Goal: Task Accomplishment & Management: Use online tool/utility

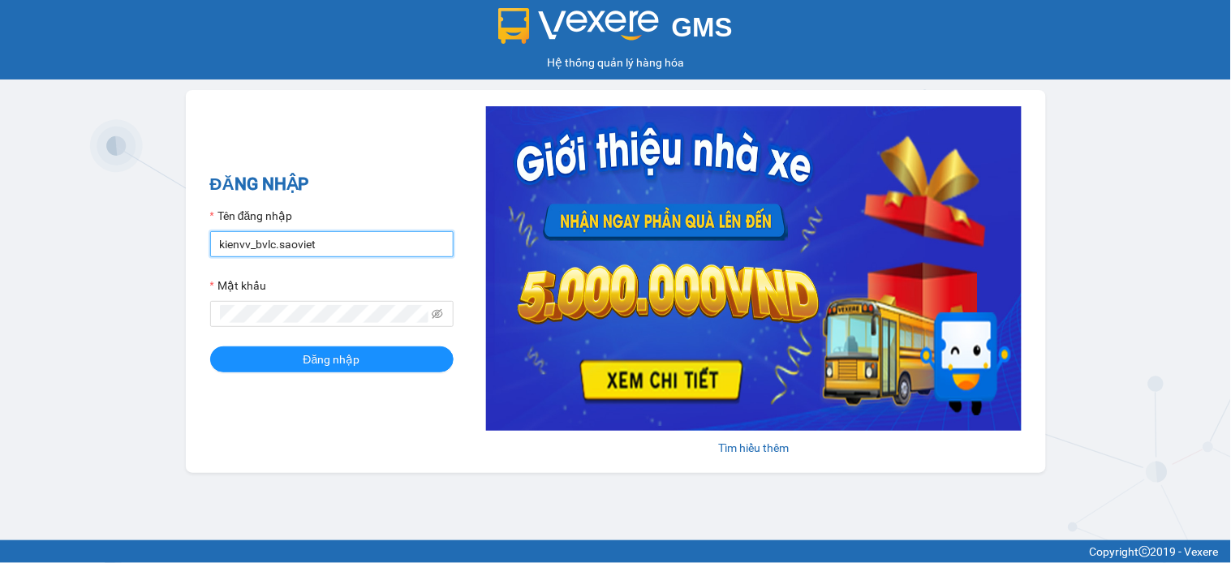
click at [338, 242] on input "kienvv_bvlc.saoviet" at bounding box center [331, 244] width 243 height 26
click at [339, 243] on input "kienvv_bvlc.saoviet" at bounding box center [331, 244] width 243 height 26
click at [409, 252] on input "kienvv_bvlc.saoviet" at bounding box center [331, 244] width 243 height 26
click at [410, 252] on input "kienvv_bvlc.saoviet" at bounding box center [331, 244] width 243 height 26
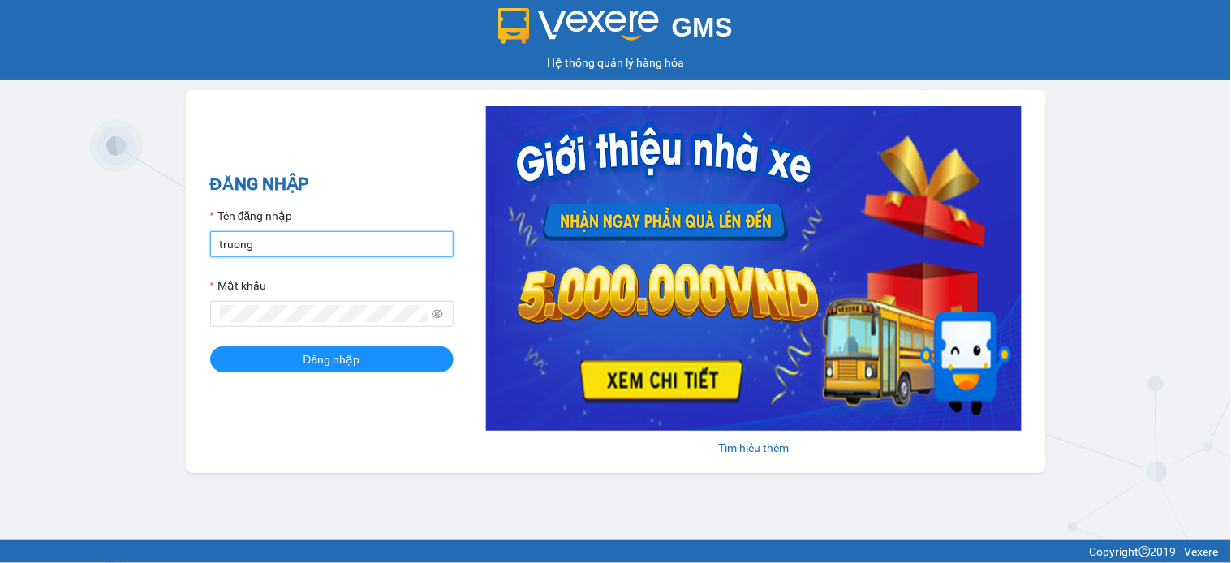
type input "truongvv_hhlc.saoviet"
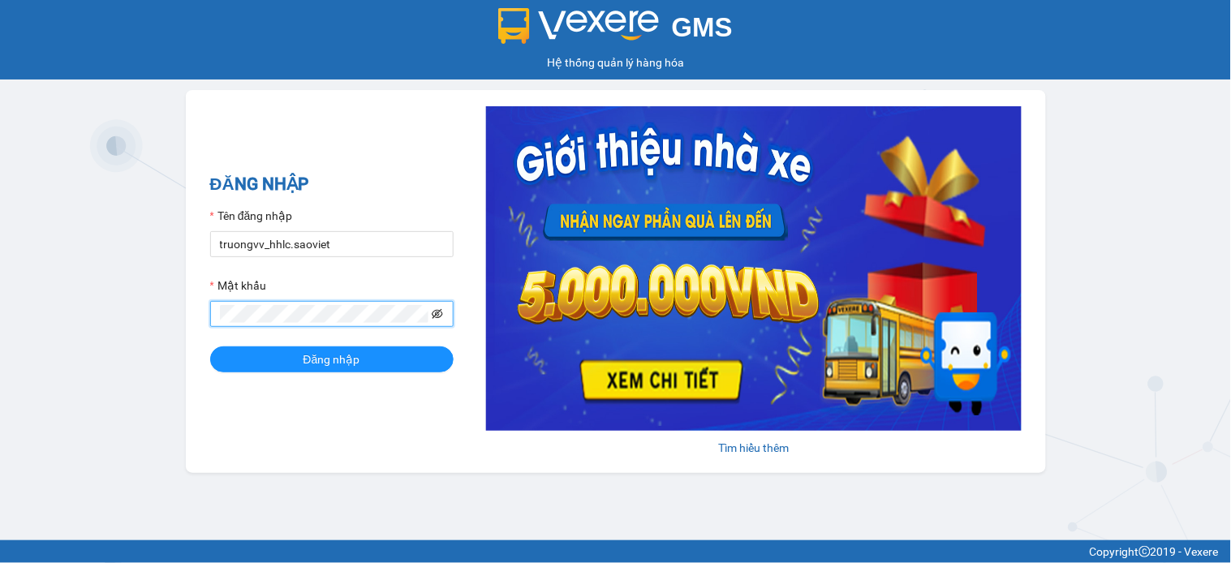
click at [442, 313] on icon "eye-invisible" at bounding box center [437, 314] width 11 height 10
click at [210, 346] on button "Đăng nhập" at bounding box center [331, 359] width 243 height 26
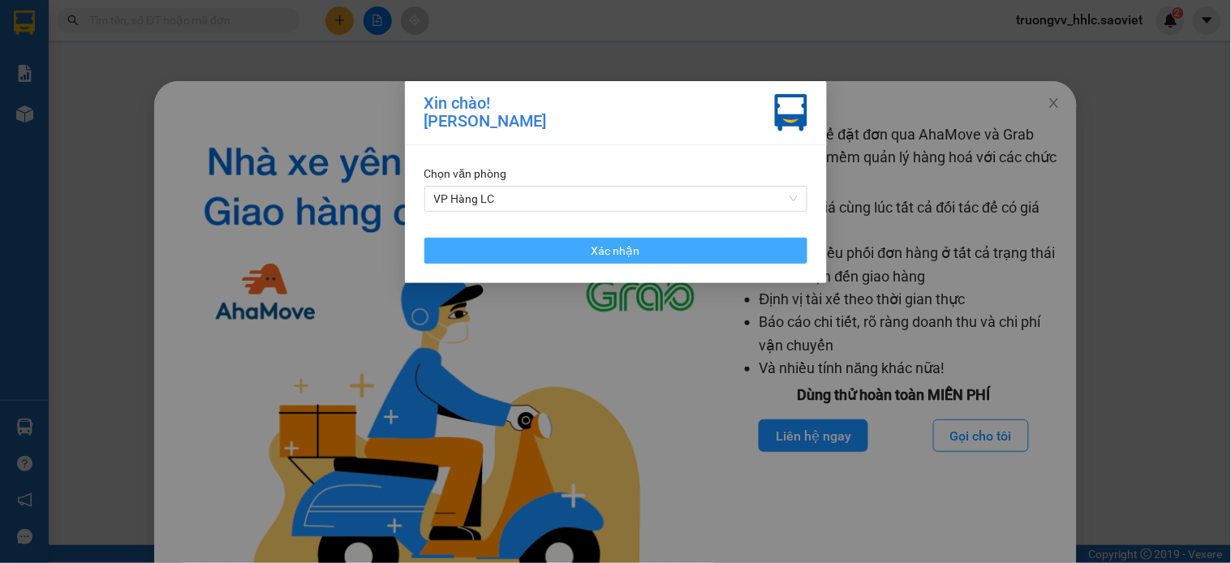
click at [519, 260] on button "Xác nhận" at bounding box center [615, 251] width 383 height 26
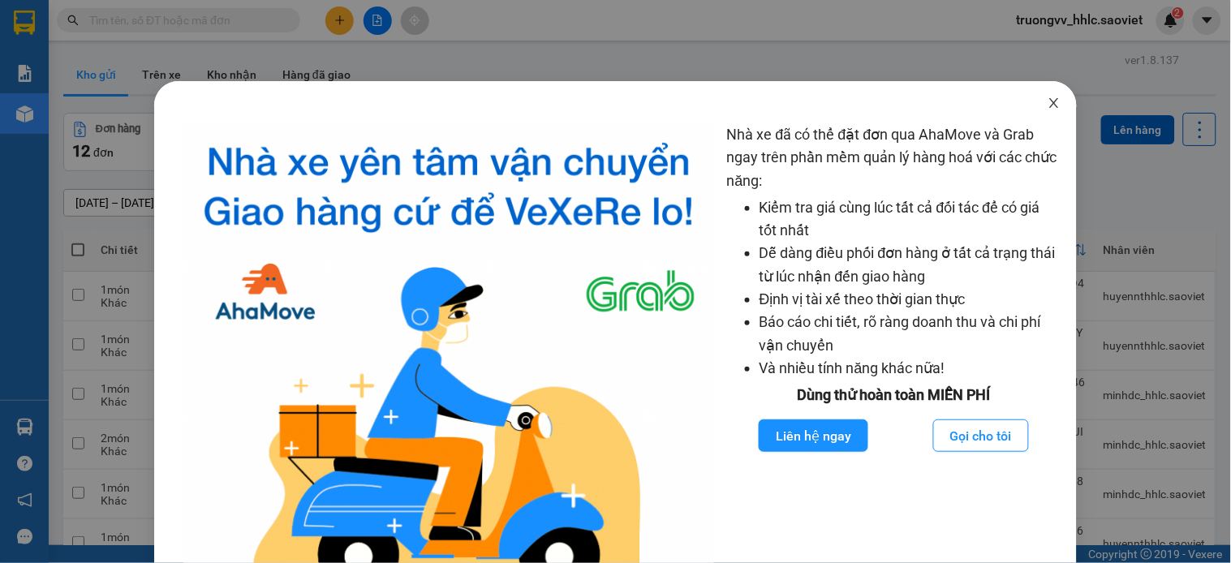
click at [1050, 103] on icon "close" at bounding box center [1054, 103] width 9 height 10
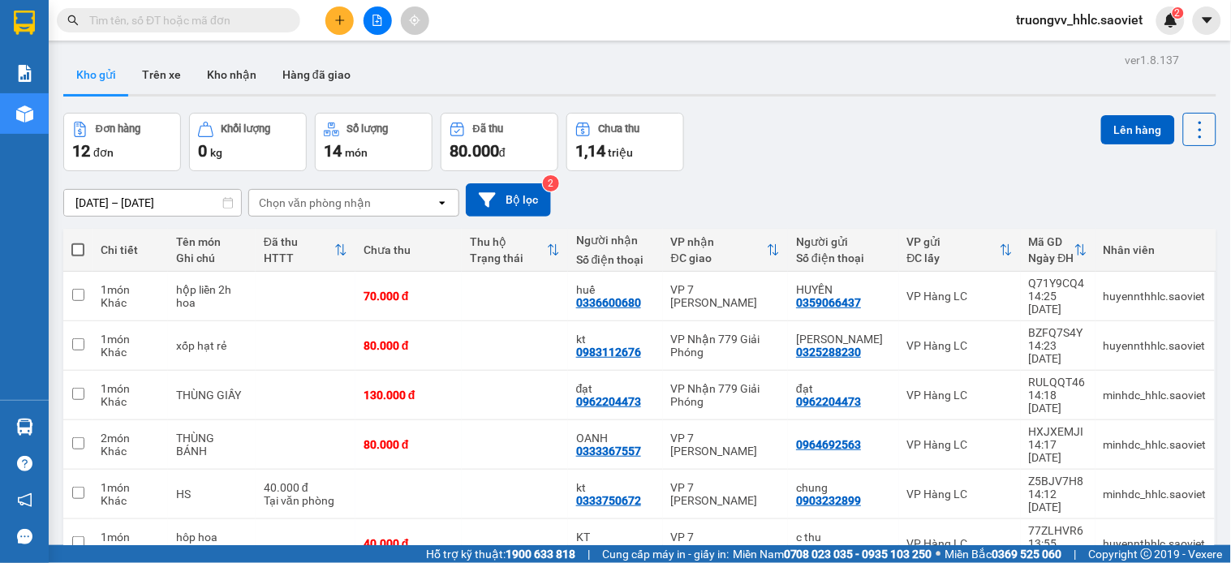
click at [1189, 132] on icon at bounding box center [1200, 129] width 23 height 23
drag, startPoint x: 1154, startPoint y: 230, endPoint x: 1116, endPoint y: 172, distance: 69.8
click at [1150, 230] on span "Làm mới" at bounding box center [1161, 232] width 45 height 16
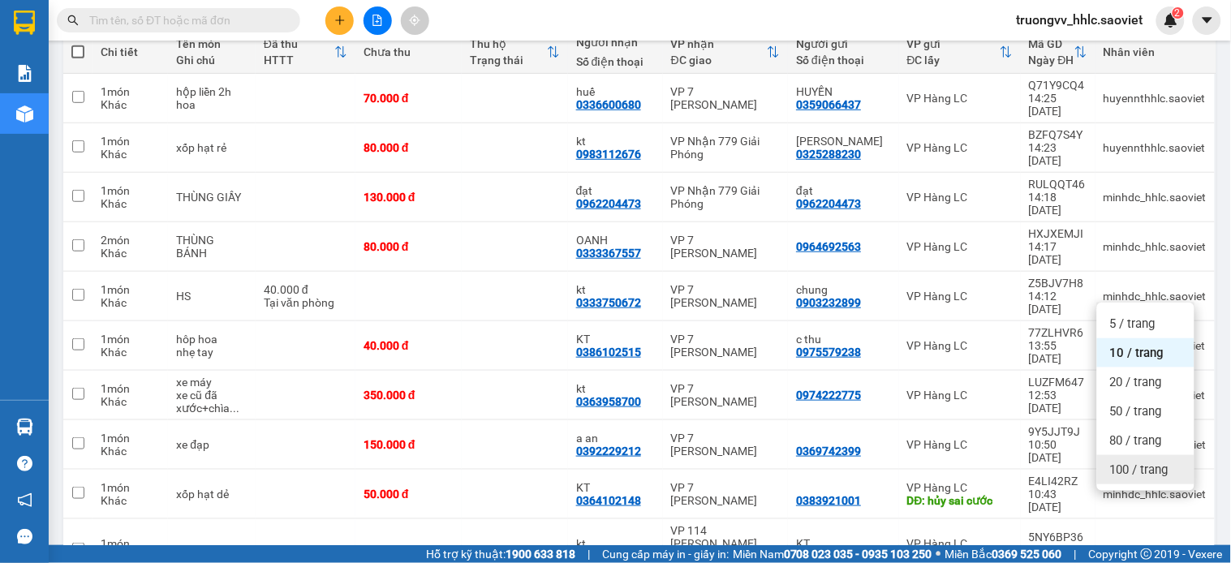
click at [1146, 479] on div "100 / trang" at bounding box center [1145, 469] width 97 height 29
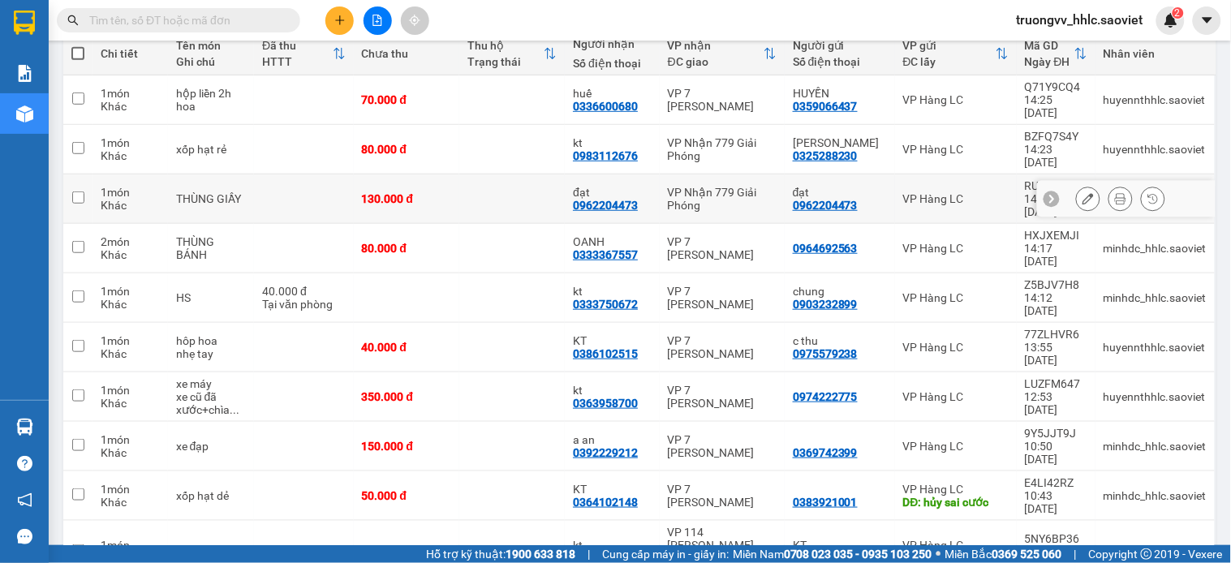
scroll to position [0, 0]
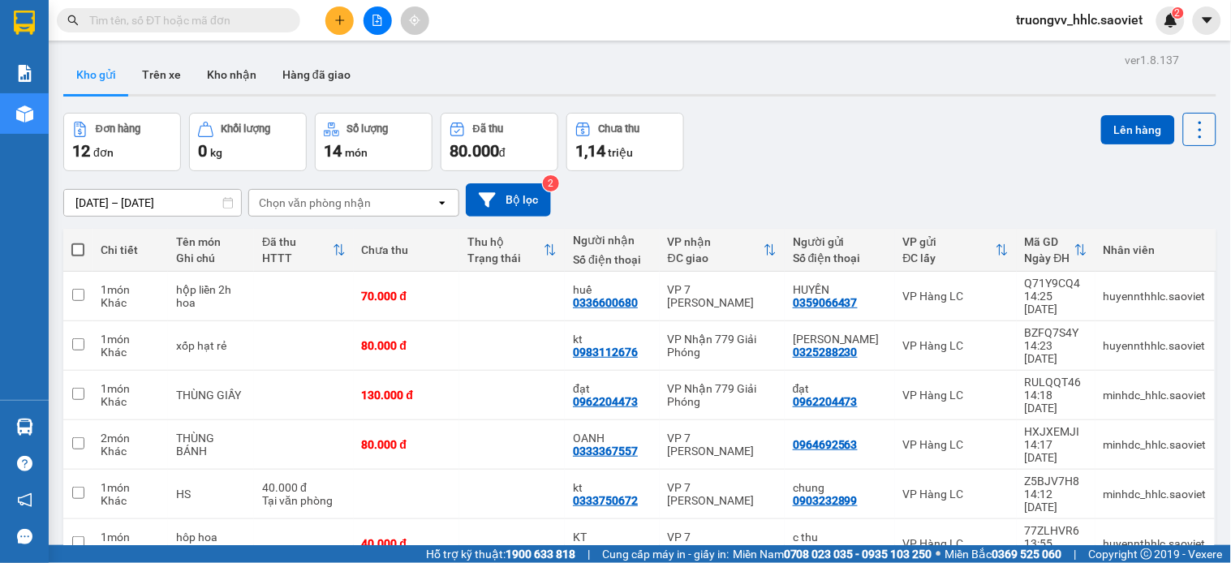
click at [1198, 130] on icon at bounding box center [1199, 129] width 3 height 17
drag, startPoint x: 1181, startPoint y: 229, endPoint x: 1064, endPoint y: 229, distance: 117.6
click at [1179, 229] on span "Làm mới" at bounding box center [1161, 232] width 45 height 16
click at [1189, 124] on icon at bounding box center [1200, 129] width 23 height 23
drag, startPoint x: 1167, startPoint y: 233, endPoint x: 1114, endPoint y: 226, distance: 53.2
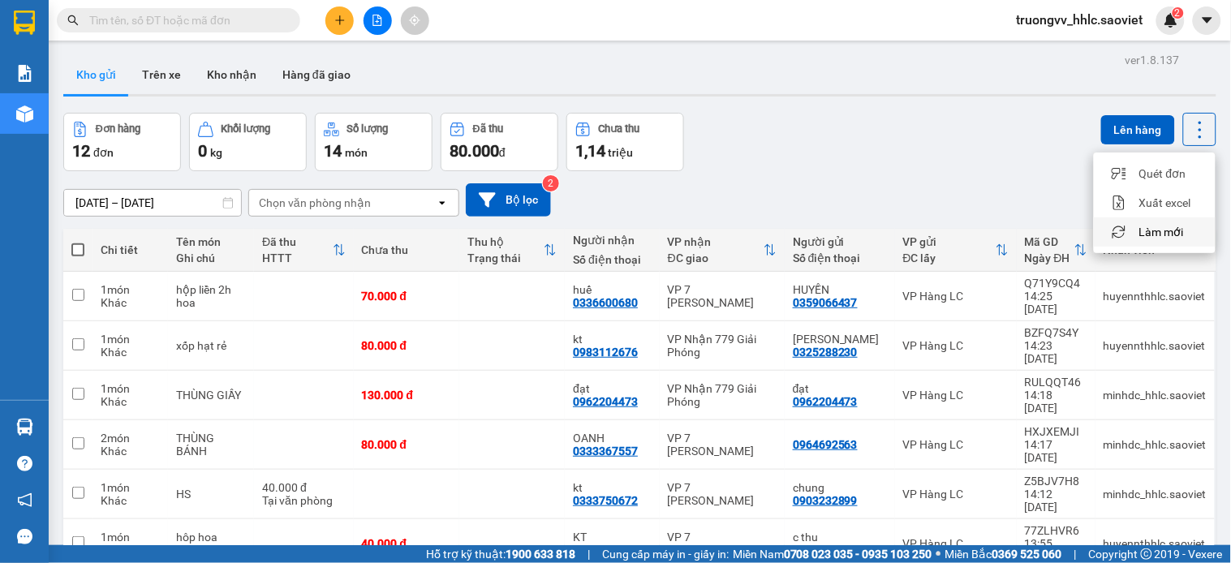
click at [1165, 233] on span "Làm mới" at bounding box center [1161, 232] width 45 height 16
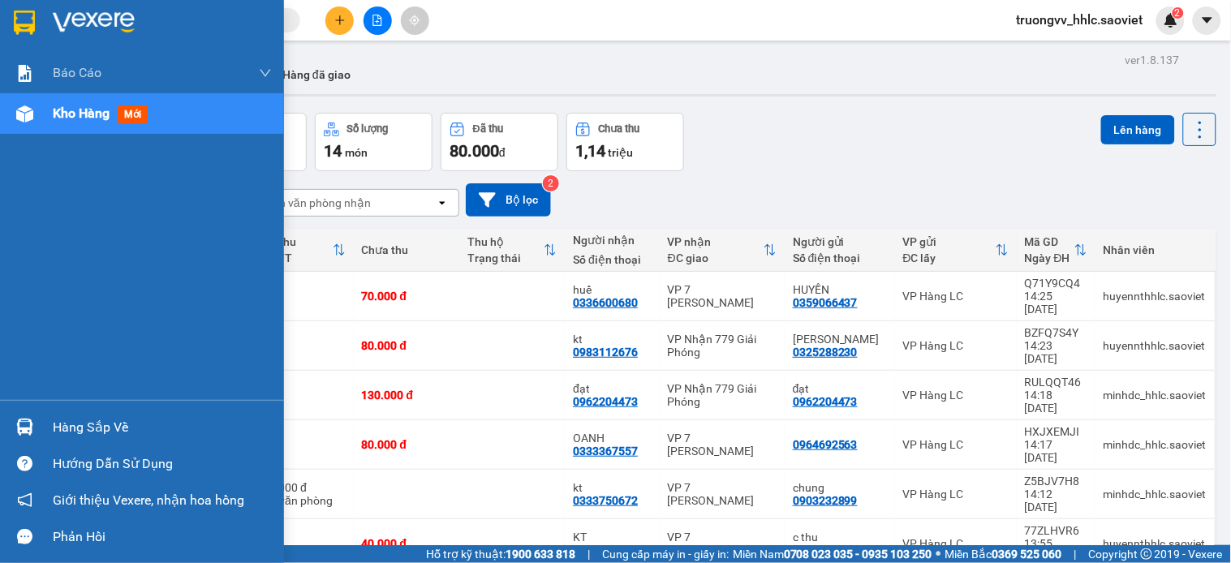
click at [66, 112] on span "Kho hàng" at bounding box center [81, 112] width 57 height 15
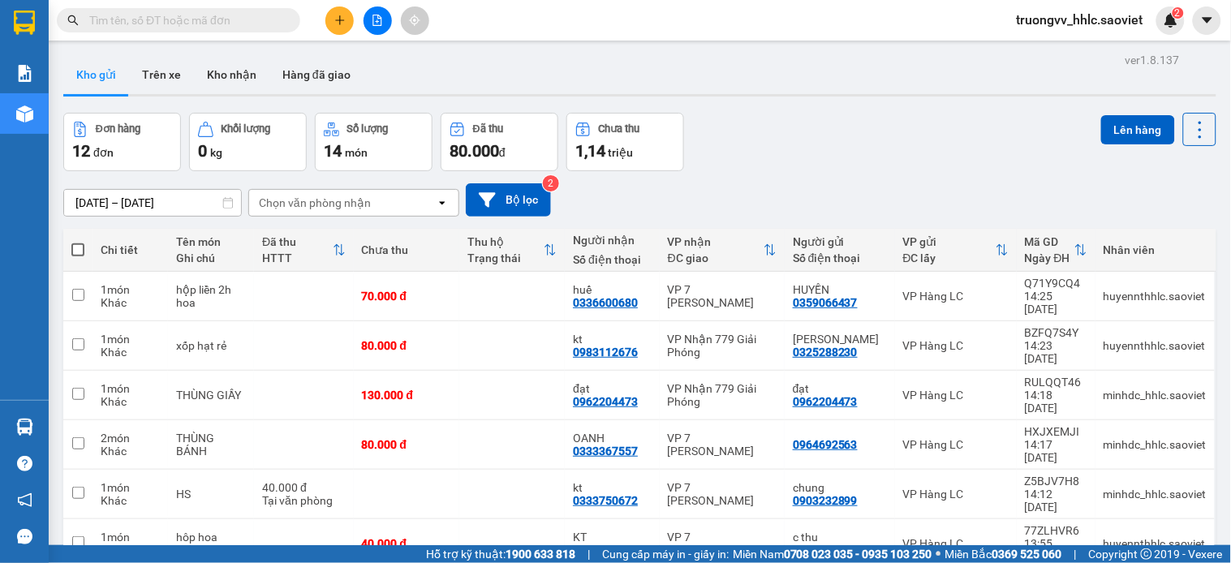
click at [787, 151] on div "Đơn hàng 12 đơn Khối lượng 0 kg Số lượng 14 món Đã thu 80.000 đ Chưa thu 1,14 […" at bounding box center [639, 142] width 1153 height 58
click at [828, 158] on div "Đơn hàng 12 đơn Khối lượng 0 kg Số lượng 14 món Đã thu 80.000 đ Chưa thu 1,14 […" at bounding box center [639, 142] width 1153 height 58
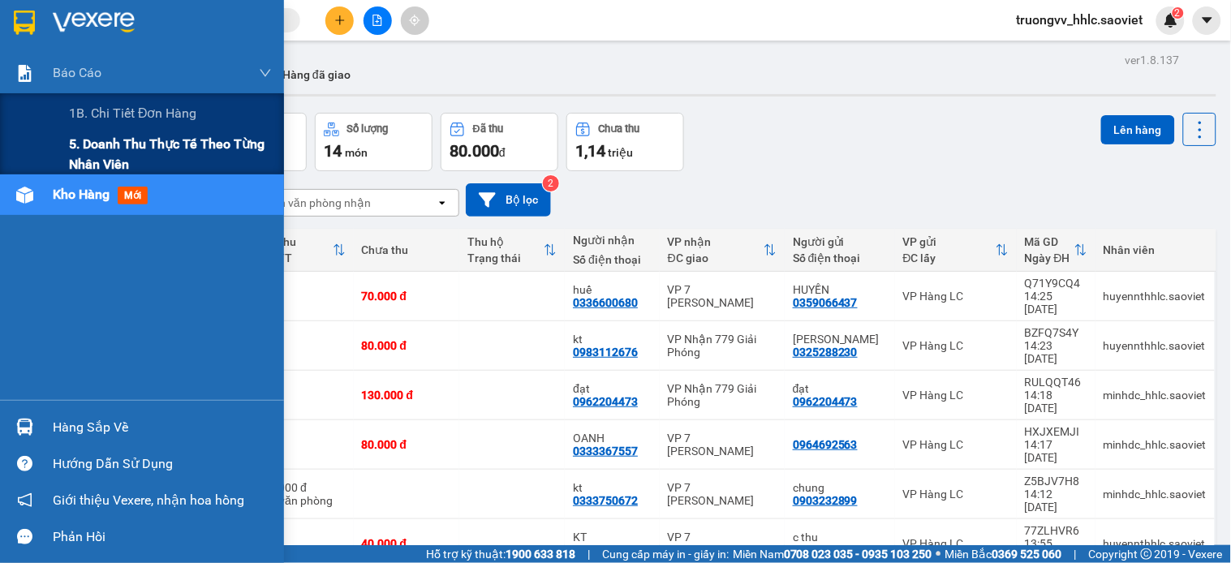
click at [199, 144] on span "5. Doanh thu thực tế theo từng nhân viên" at bounding box center [170, 154] width 203 height 41
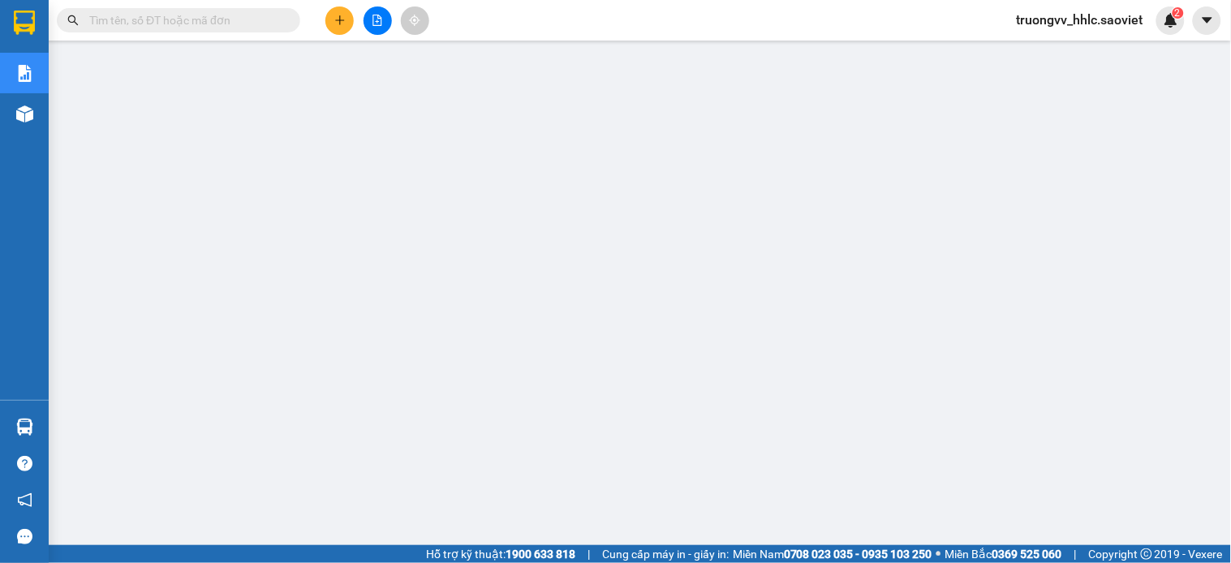
drag, startPoint x: 149, startPoint y: 22, endPoint x: 165, endPoint y: 21, distance: 15.4
click at [149, 22] on input "text" at bounding box center [184, 20] width 191 height 18
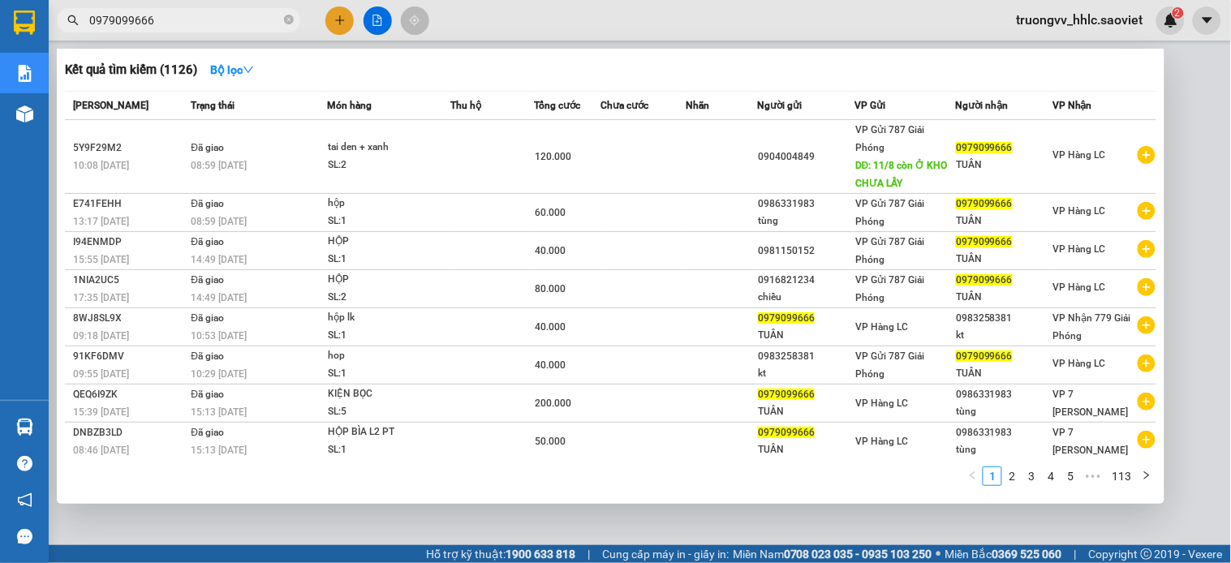
click at [183, 16] on input "0979099666" at bounding box center [184, 20] width 191 height 18
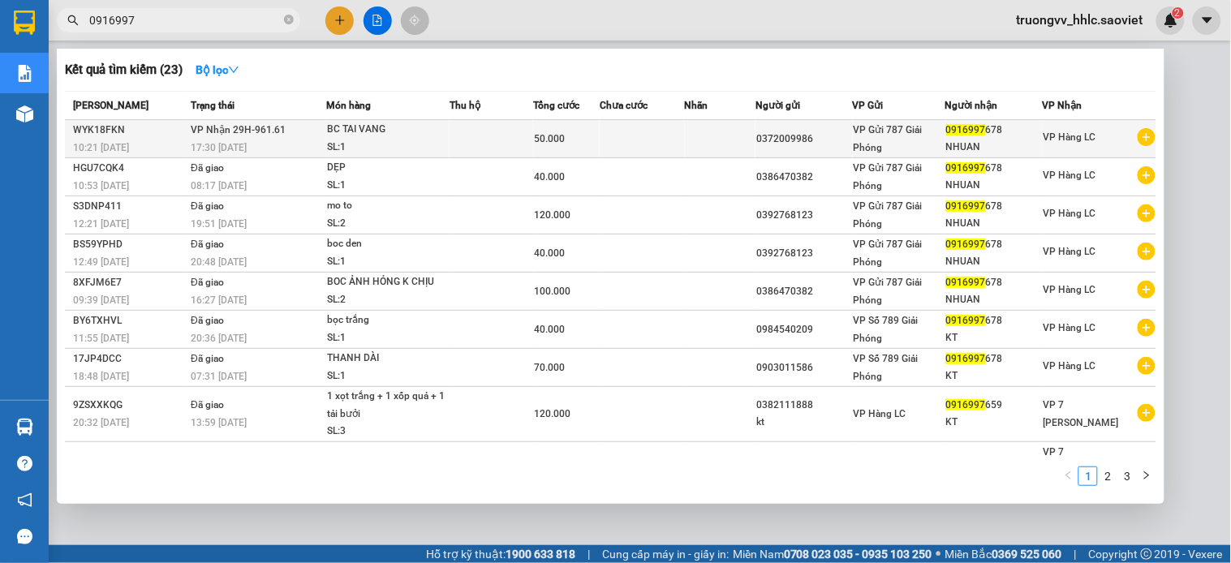
type input "0916997"
click at [424, 134] on div "BC TAI VANG" at bounding box center [388, 130] width 122 height 18
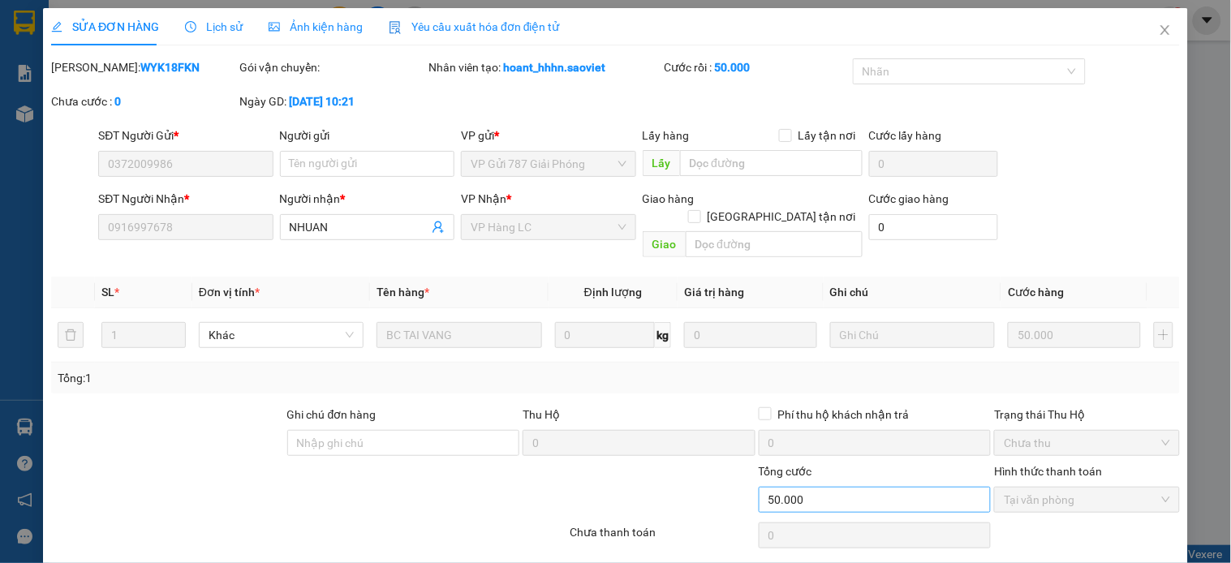
type input "0372009986"
type input "0916997678"
type input "NHUAN"
type input "50.000"
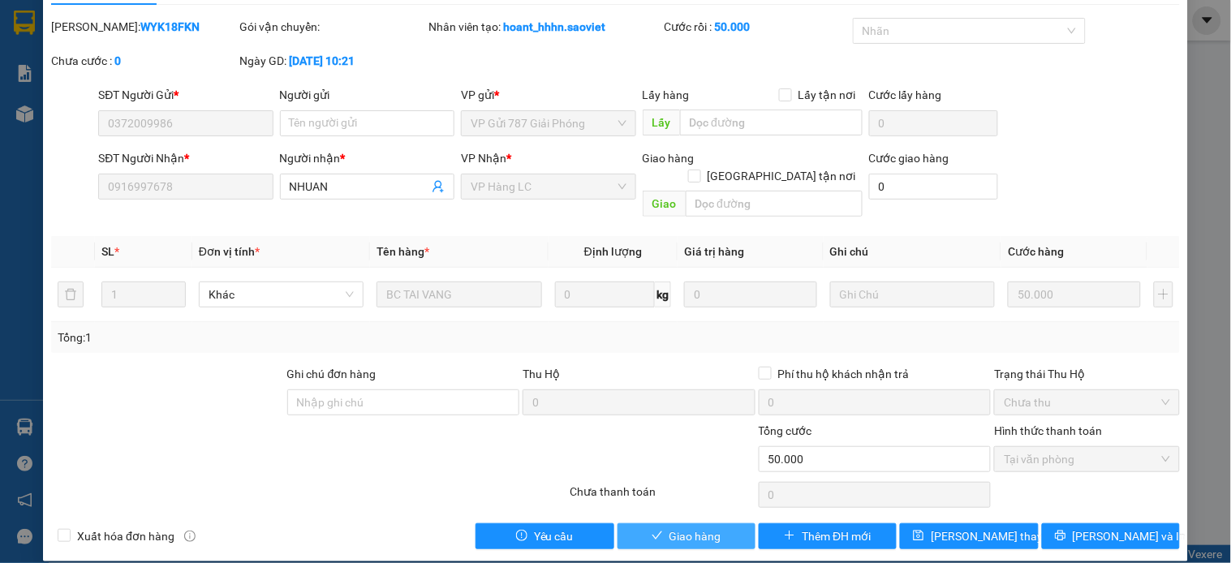
click at [690, 527] on span "Giao hàng" at bounding box center [695, 536] width 52 height 18
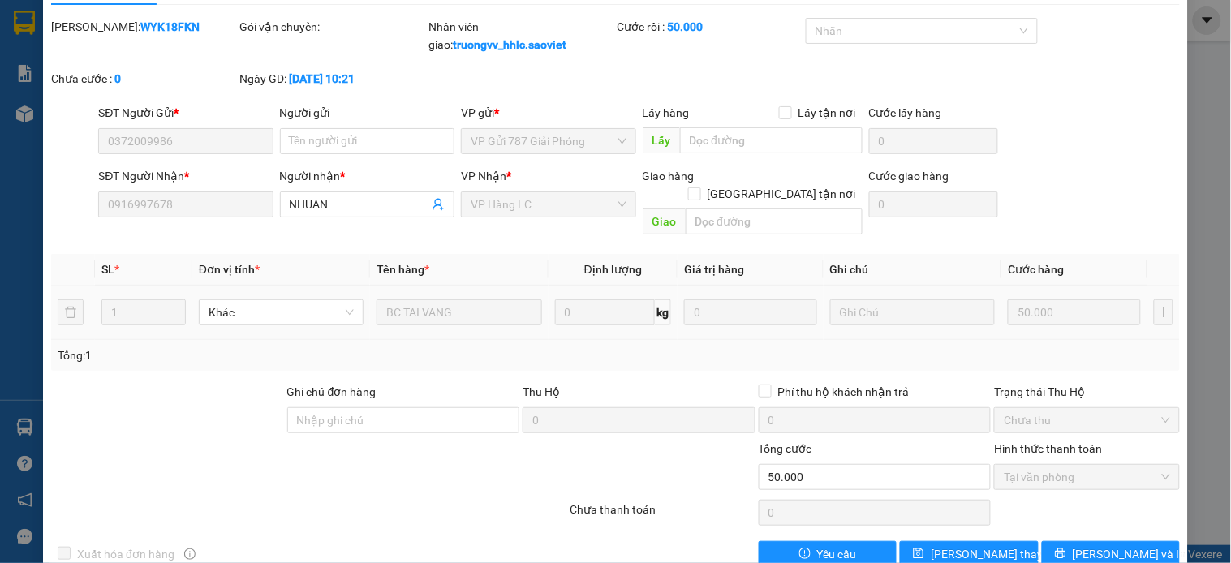
scroll to position [0, 0]
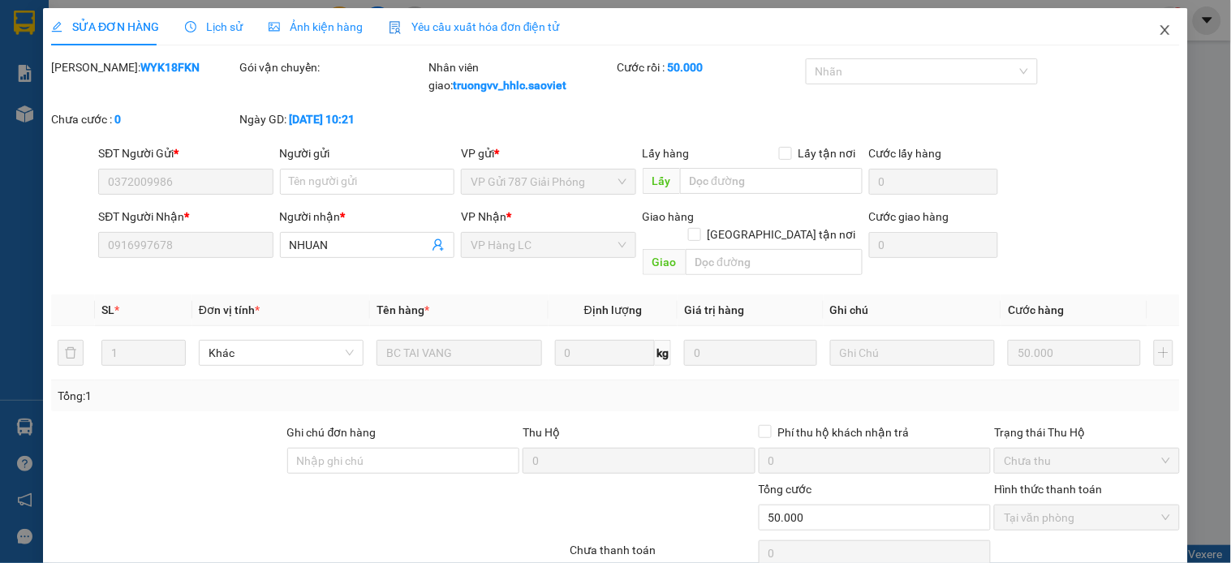
click at [1159, 29] on icon "close" at bounding box center [1165, 30] width 13 height 13
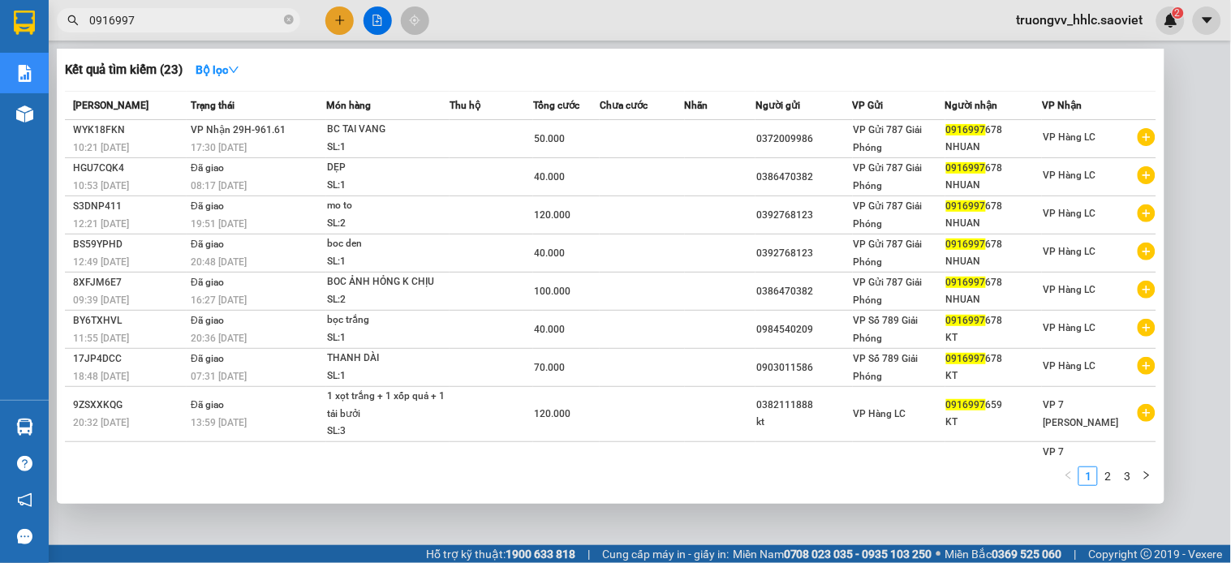
click at [282, 20] on span "0916997" at bounding box center [178, 20] width 243 height 24
click at [1197, 139] on div at bounding box center [615, 281] width 1231 height 563
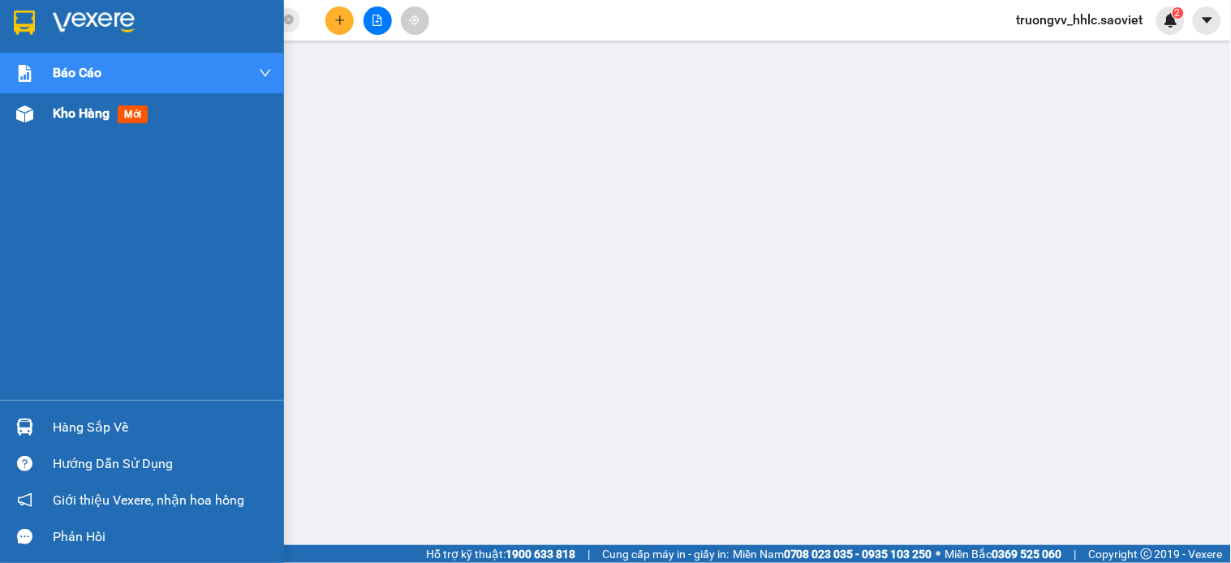
click at [63, 117] on span "Kho hàng" at bounding box center [81, 112] width 57 height 15
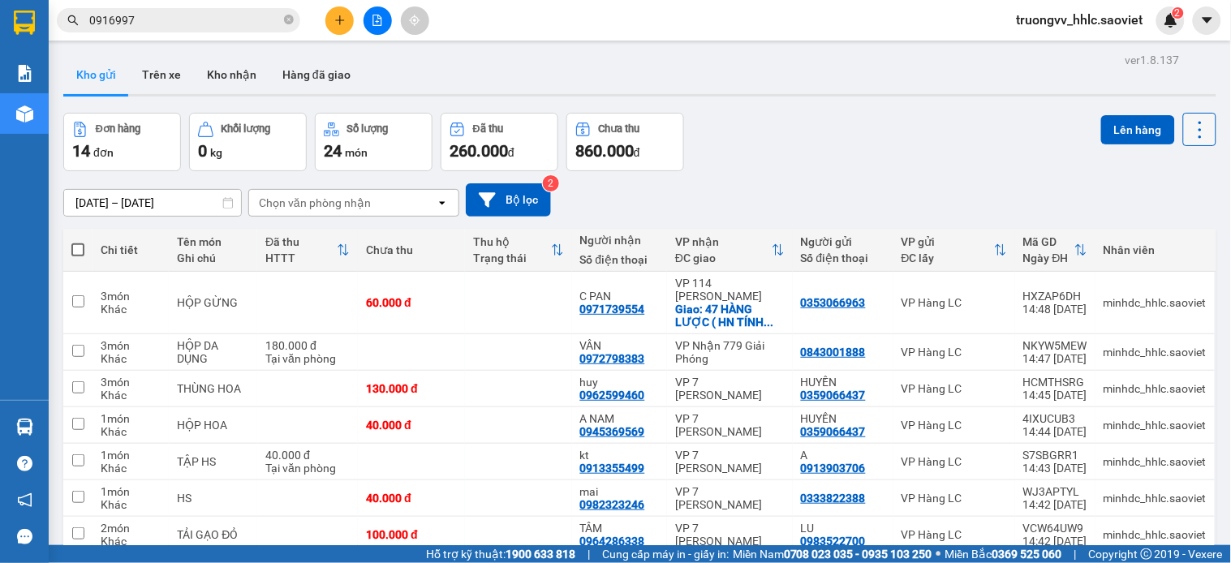
click at [1189, 119] on icon at bounding box center [1200, 129] width 23 height 23
click at [1171, 230] on span "Làm mới" at bounding box center [1161, 232] width 45 height 16
click at [222, 11] on input "0916997" at bounding box center [184, 20] width 191 height 18
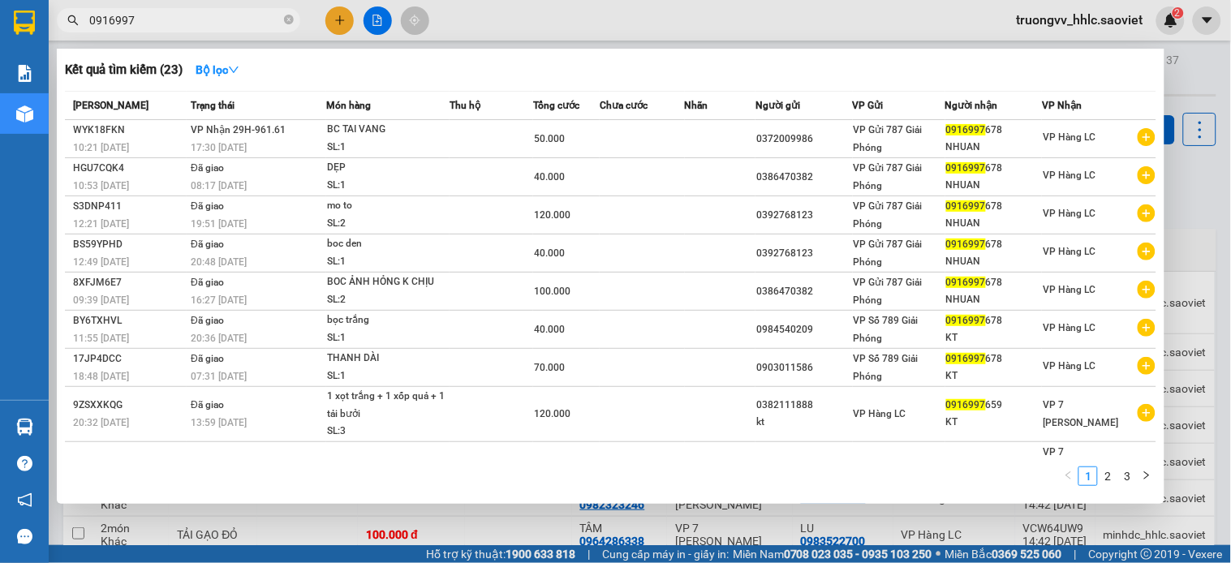
click at [222, 15] on input "0916997" at bounding box center [184, 20] width 191 height 18
click at [238, 19] on input "0916997" at bounding box center [184, 20] width 191 height 18
click at [242, 28] on input "0916997" at bounding box center [184, 20] width 191 height 18
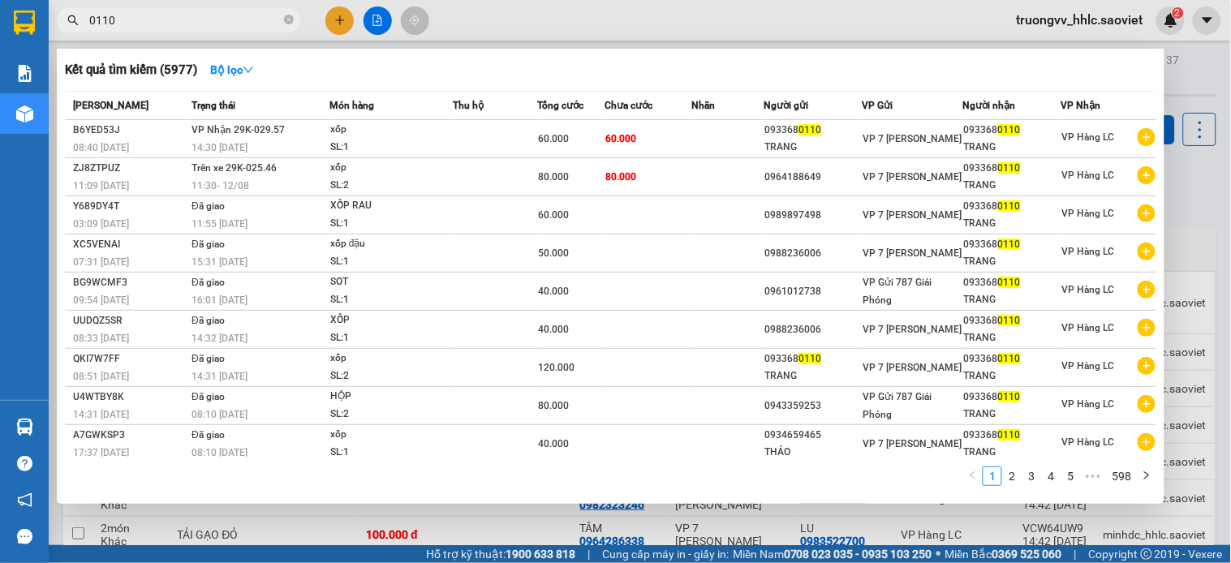
type input "0110"
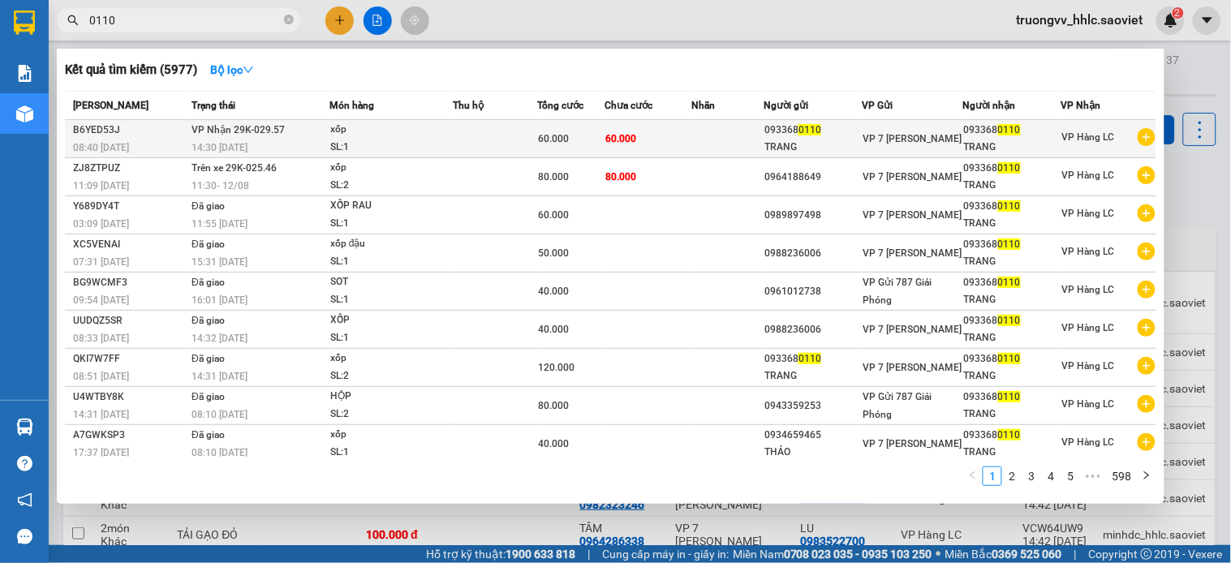
click at [491, 146] on td at bounding box center [495, 139] width 84 height 38
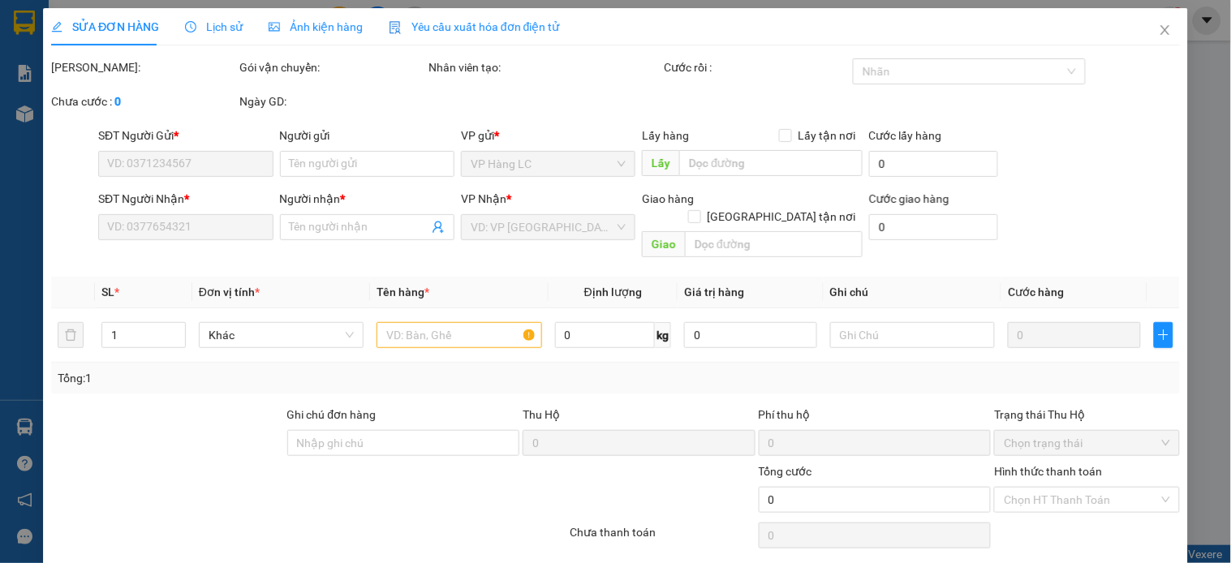
type input "0933680110"
type input "TRANG"
type input "0933680110"
type input "TRANG"
type input "60.000"
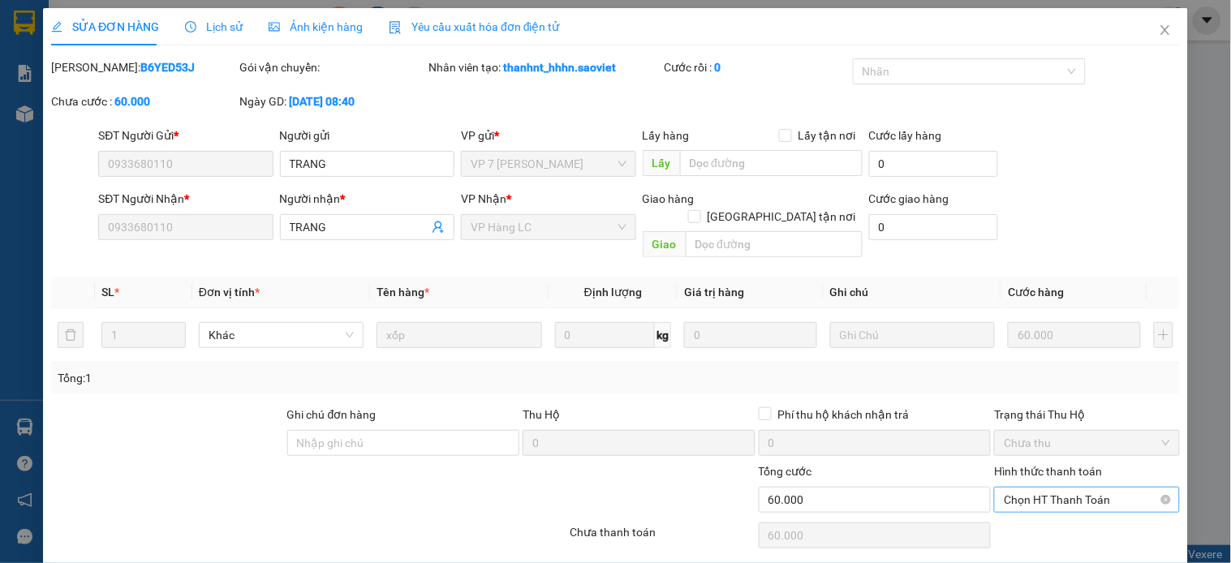
scroll to position [41, 0]
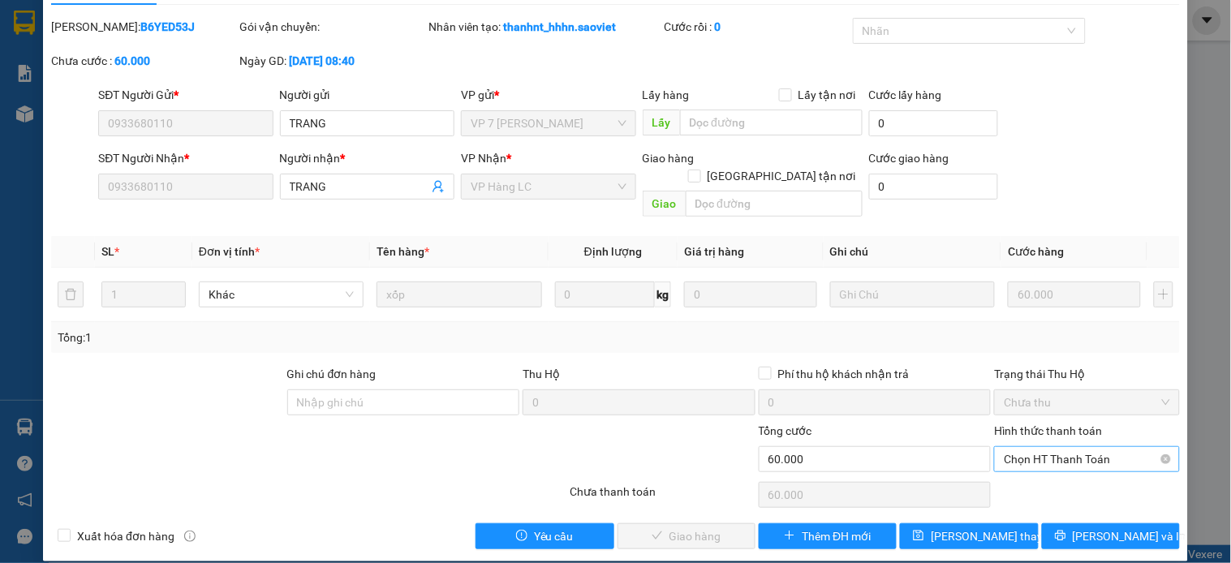
click at [1041, 447] on span "Chọn HT Thanh Toán" at bounding box center [1087, 459] width 166 height 24
click at [1027, 475] on div "Tại văn phòng" at bounding box center [1075, 474] width 164 height 18
type input "0"
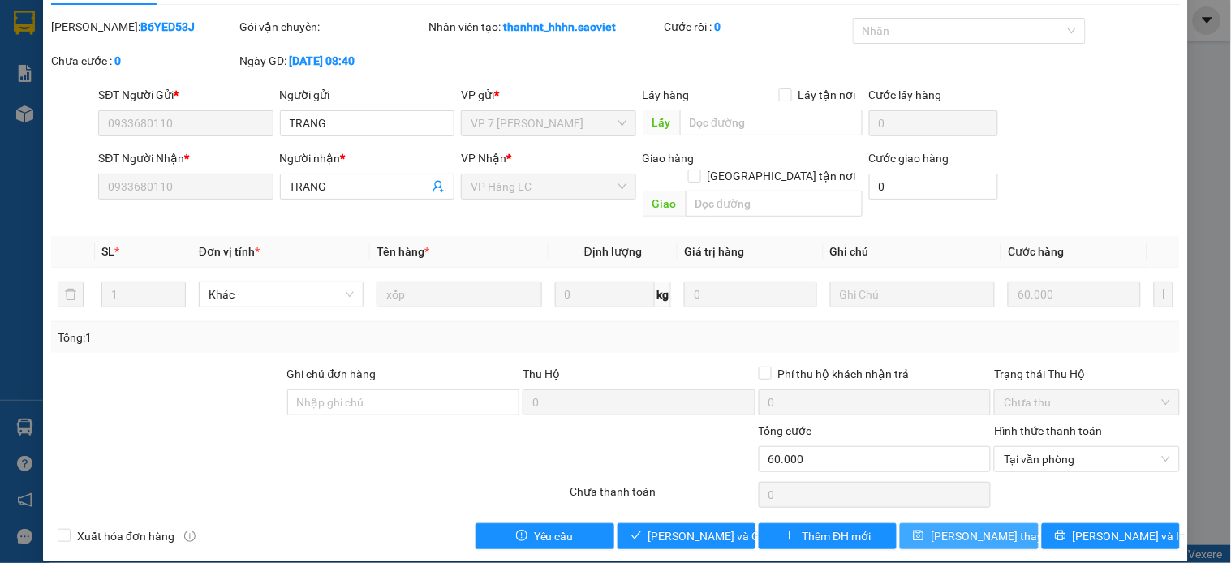
click at [965, 527] on span "[PERSON_NAME] thay đổi" at bounding box center [996, 536] width 130 height 18
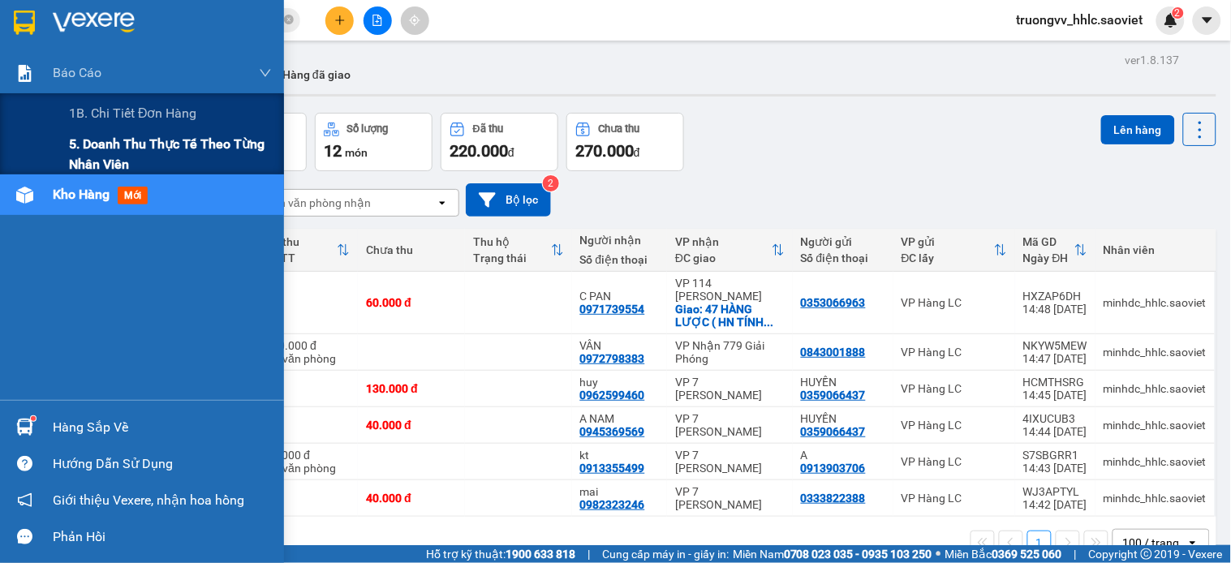
drag, startPoint x: 114, startPoint y: 152, endPoint x: 150, endPoint y: 150, distance: 36.5
click at [120, 155] on span "5. Doanh thu thực tế theo từng nhân viên" at bounding box center [170, 154] width 203 height 41
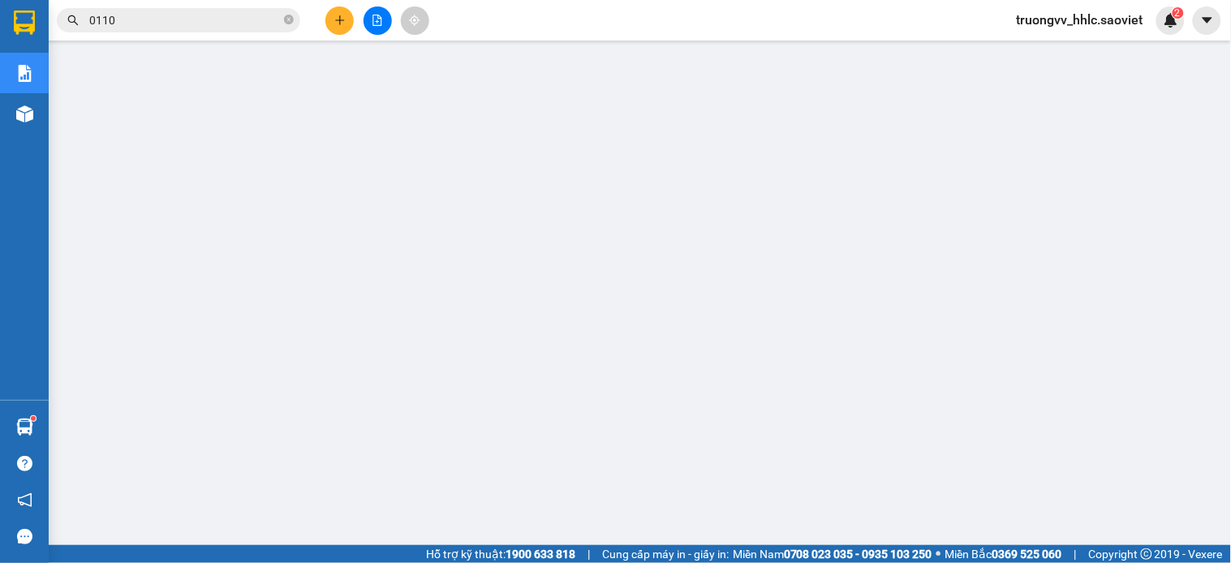
click at [237, 12] on input "0110" at bounding box center [184, 20] width 191 height 18
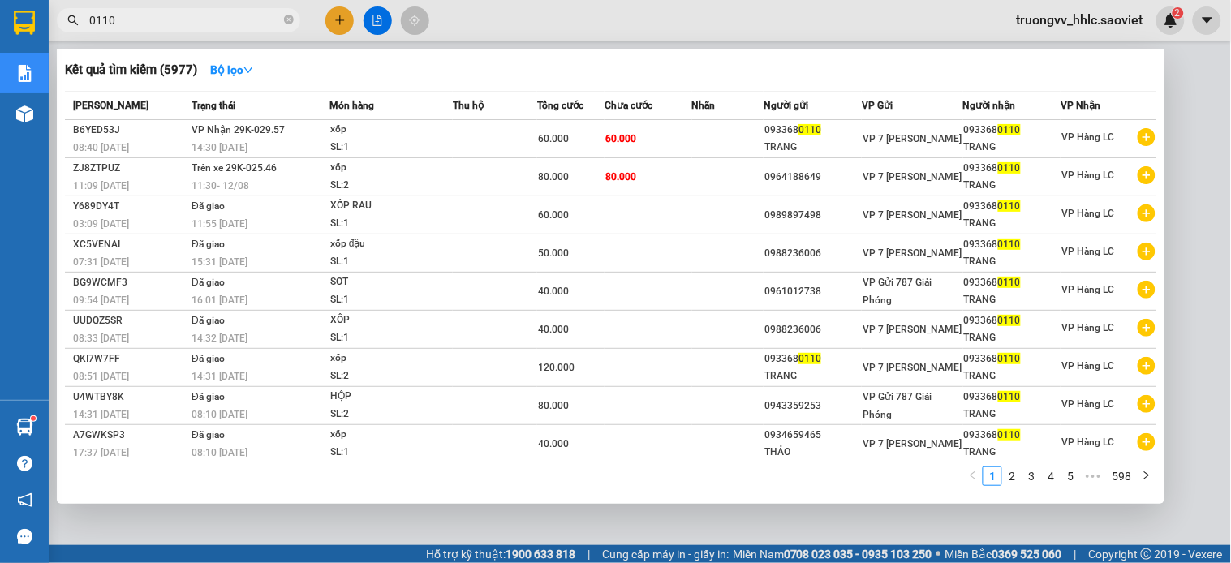
click at [237, 12] on input "0110" at bounding box center [184, 20] width 191 height 18
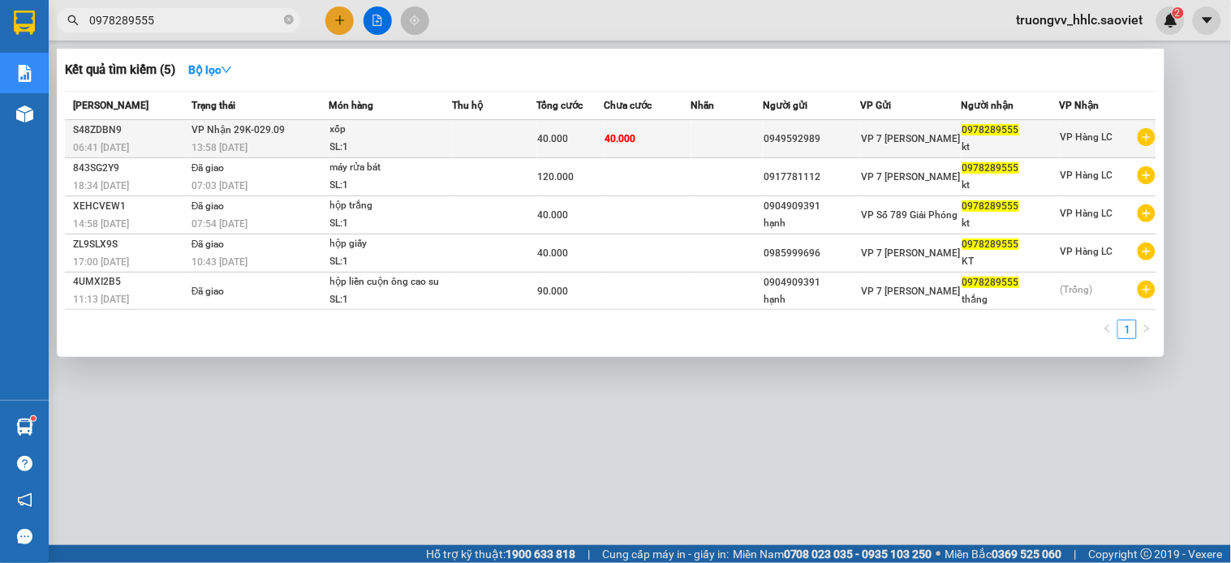
type input "0978289555"
click at [428, 139] on div "SL: 1" at bounding box center [391, 148] width 122 height 18
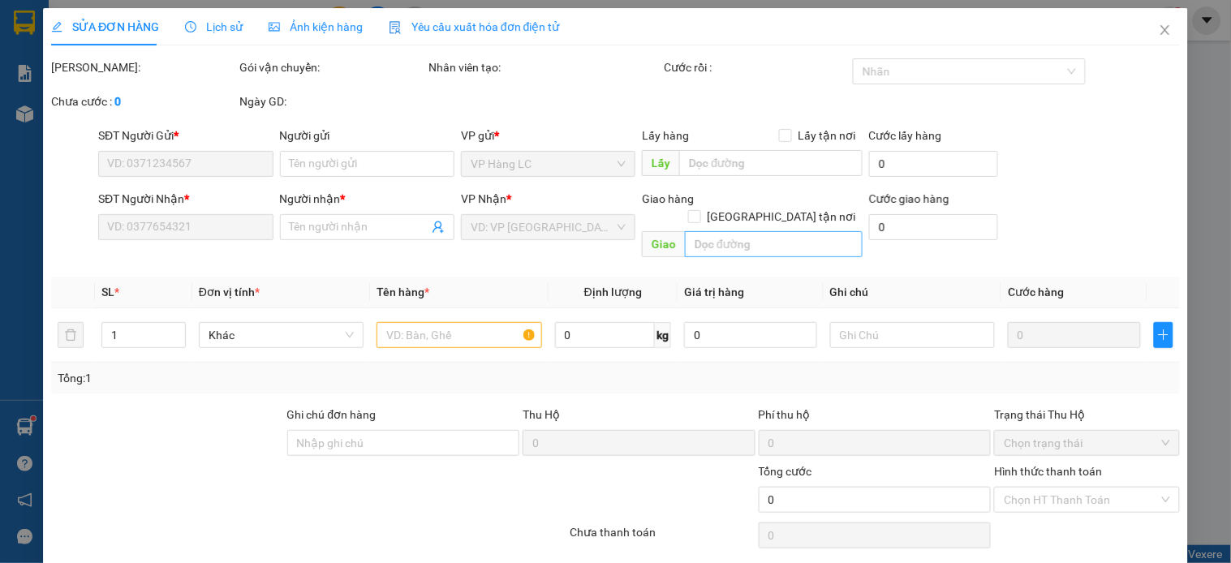
type input "0949592989"
type input "0978289555"
type input "kt"
type input "40.000"
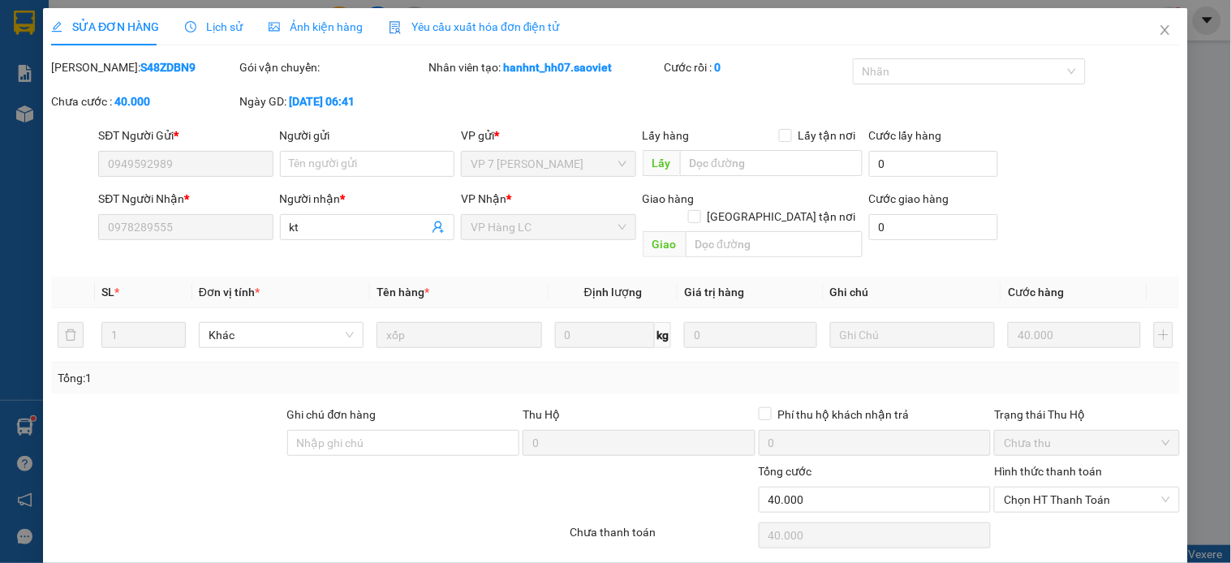
scroll to position [41, 0]
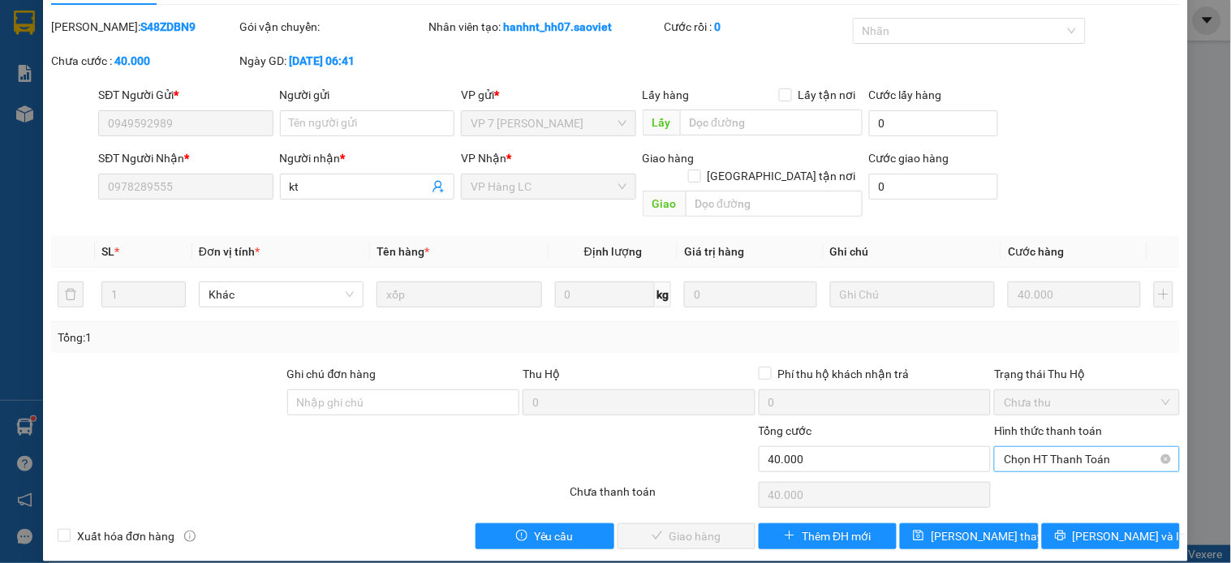
click at [1065, 447] on span "Chọn HT Thanh Toán" at bounding box center [1087, 459] width 166 height 24
drag, startPoint x: 1036, startPoint y: 495, endPoint x: 1010, endPoint y: 496, distance: 26.0
click at [1036, 496] on div "Chuyển khoản" at bounding box center [1075, 500] width 164 height 18
type input "0"
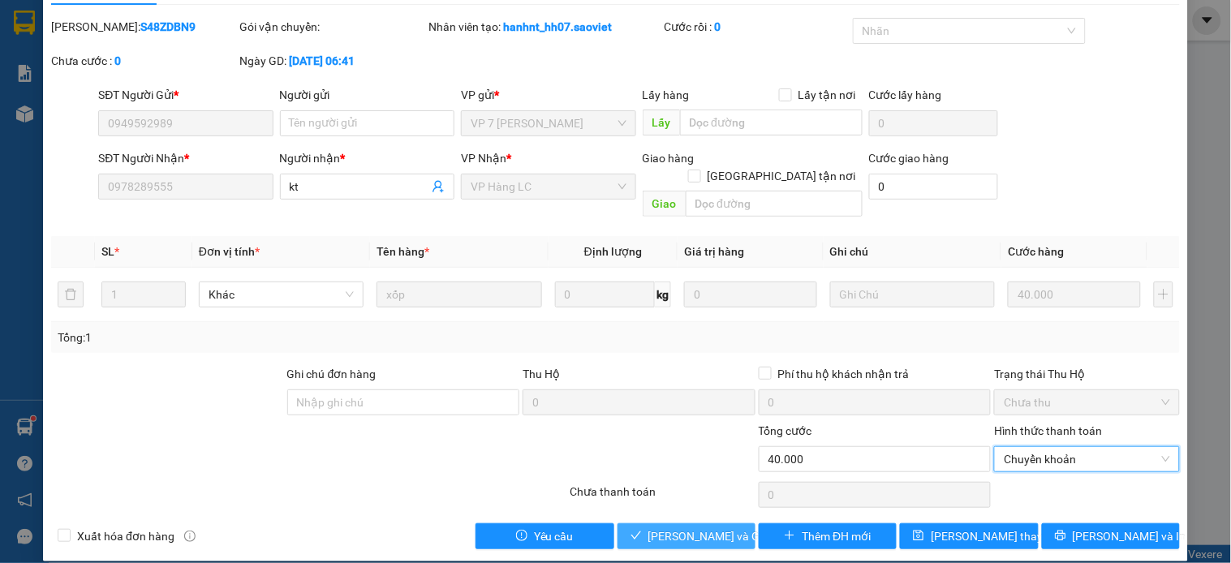
click at [676, 527] on span "[PERSON_NAME] và Giao hàng" at bounding box center [726, 536] width 156 height 18
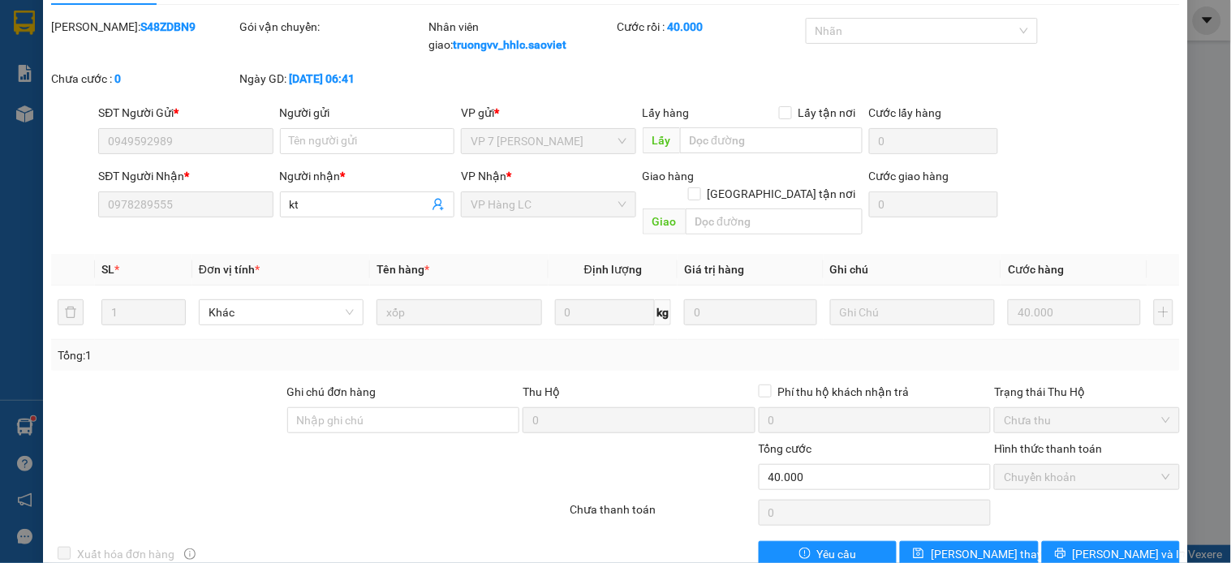
scroll to position [0, 0]
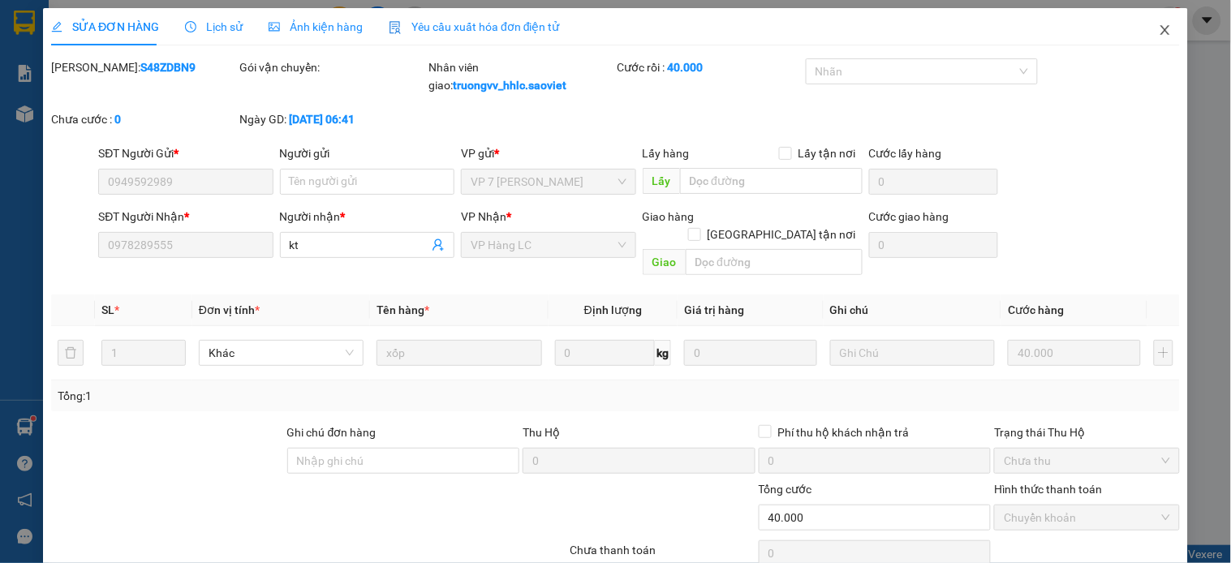
click at [1159, 35] on icon "close" at bounding box center [1165, 30] width 13 height 13
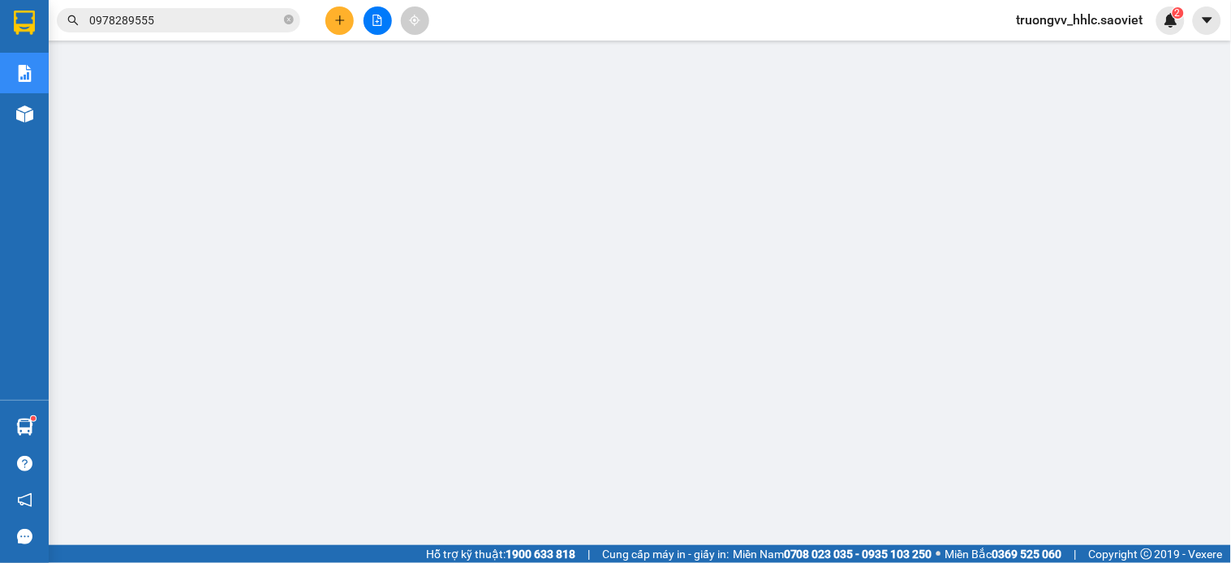
click at [1048, 22] on span "truongvv_hhlc.saoviet" at bounding box center [1080, 20] width 153 height 20
click at [1052, 49] on span "Đăng xuất" at bounding box center [1088, 50] width 118 height 18
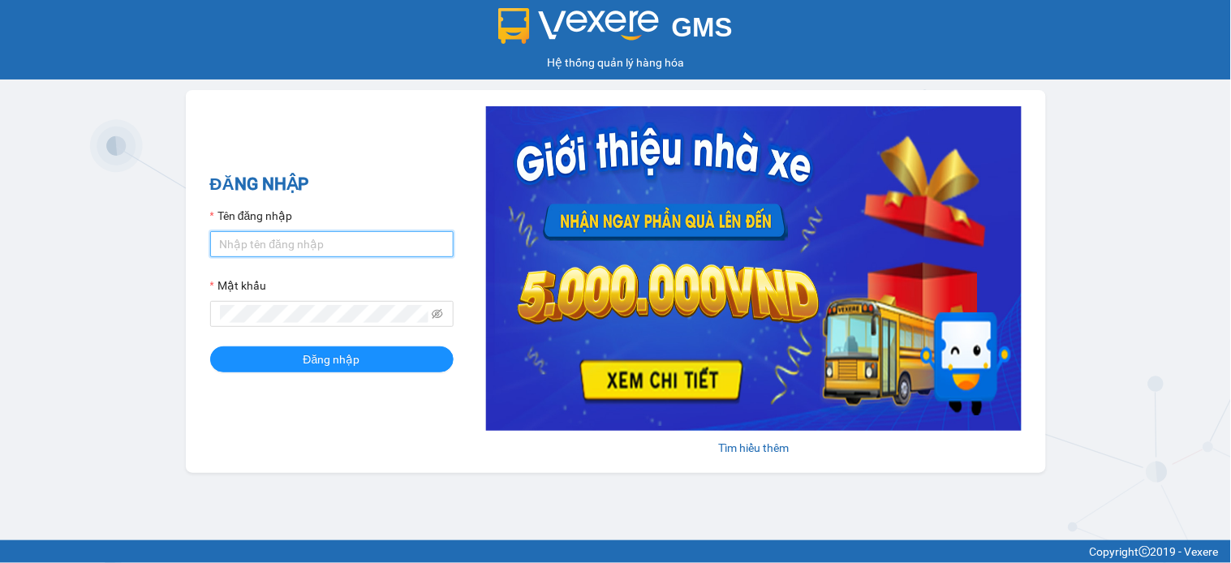
type input "kienvv_bvlc.saoviet"
